Goal: Complete application form

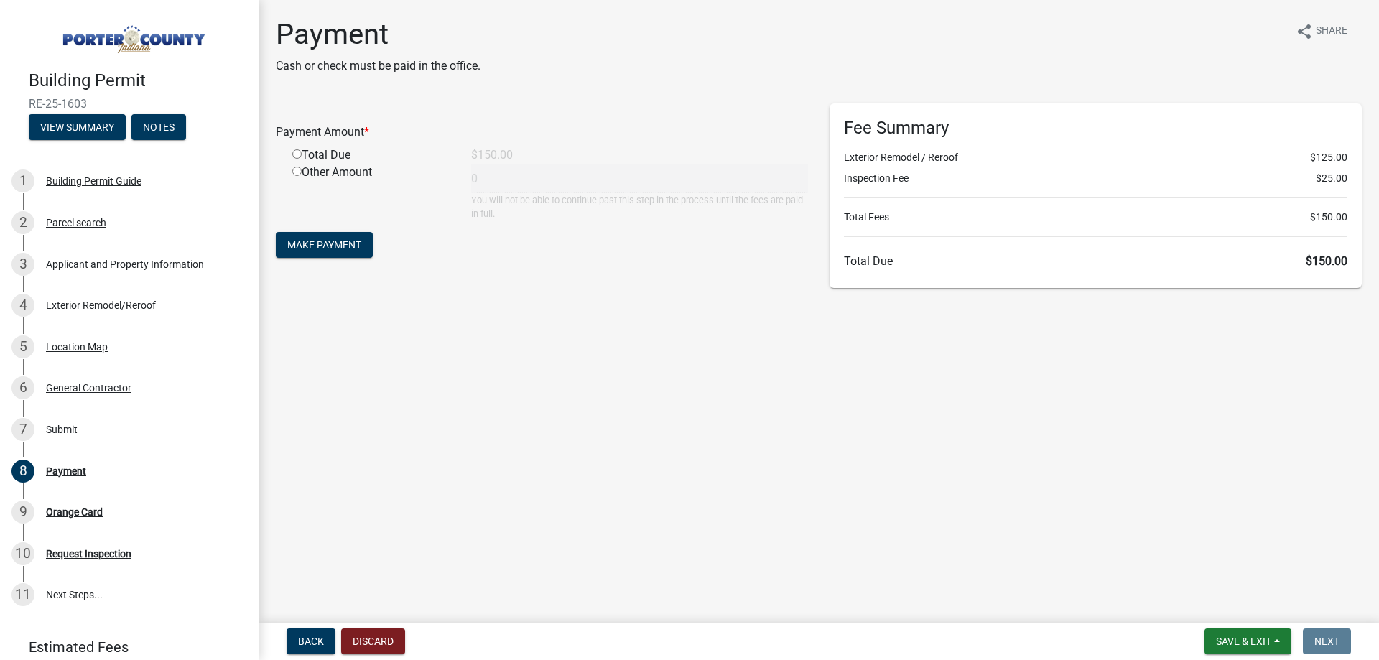
click at [297, 154] on input "radio" at bounding box center [296, 153] width 9 height 9
radio input "true"
type input "150"
click at [315, 243] on span "Make Payment" at bounding box center [324, 244] width 74 height 11
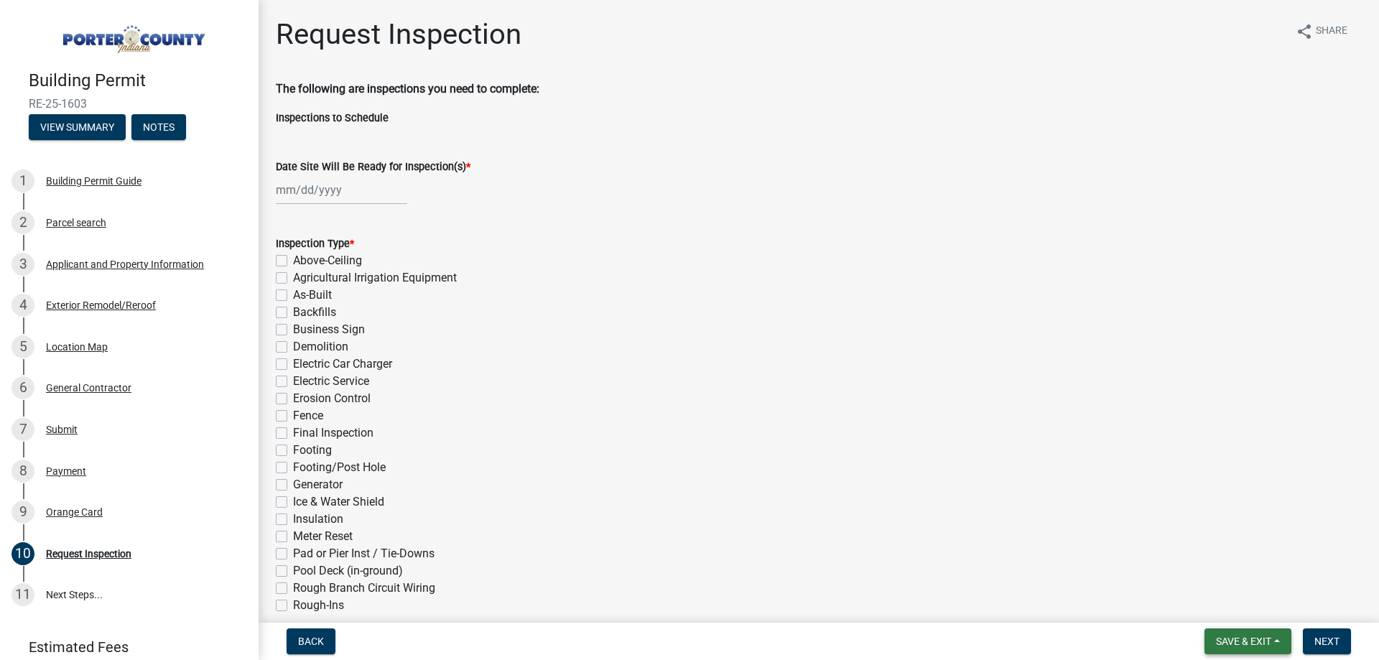
click at [1247, 643] on span "Save & Exit" at bounding box center [1243, 641] width 55 height 11
click at [1214, 600] on button "Save & Exit" at bounding box center [1233, 604] width 115 height 34
